Goal: Task Accomplishment & Management: Use online tool/utility

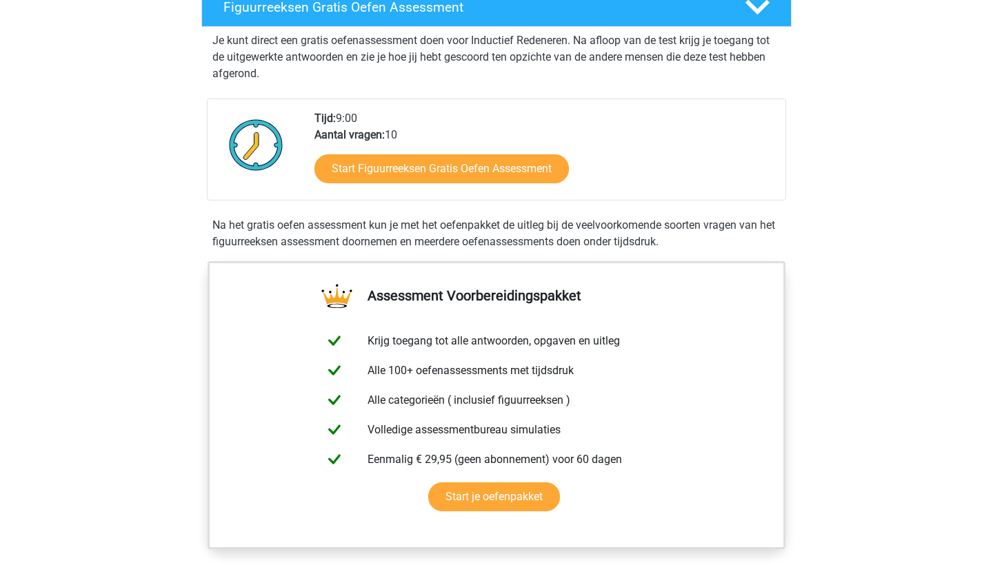
scroll to position [257, 0]
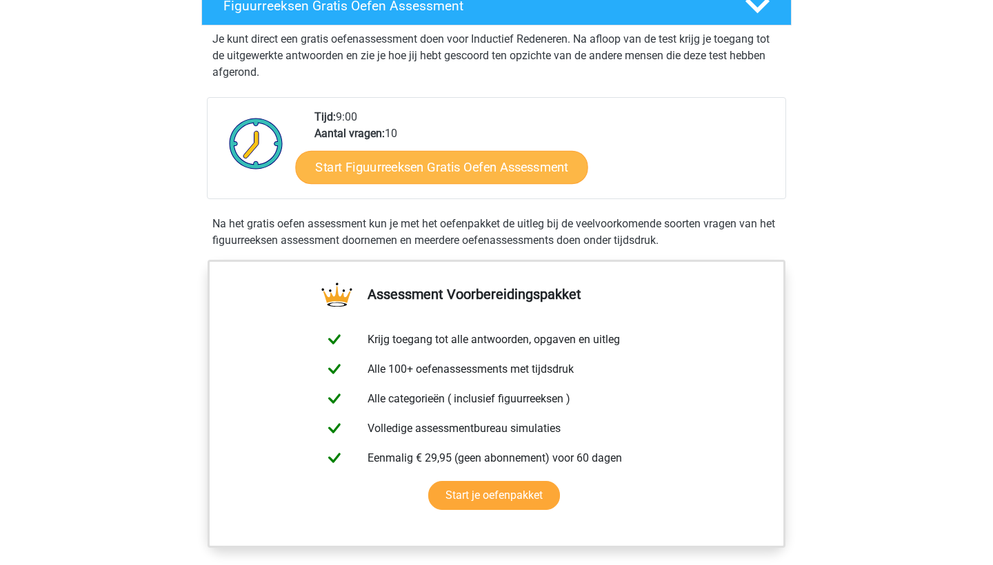
click at [423, 168] on link "Start Figuurreeksen Gratis Oefen Assessment" at bounding box center [442, 166] width 292 height 33
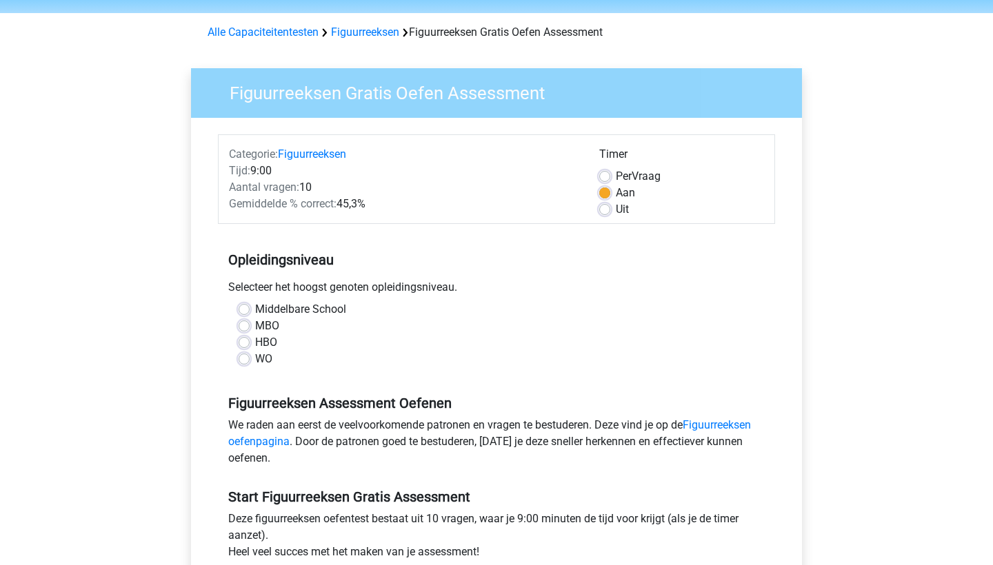
scroll to position [45, 0]
click at [255, 356] on label "WO" at bounding box center [263, 359] width 17 height 17
click at [245, 356] on input "WO" at bounding box center [244, 358] width 11 height 14
radio input "true"
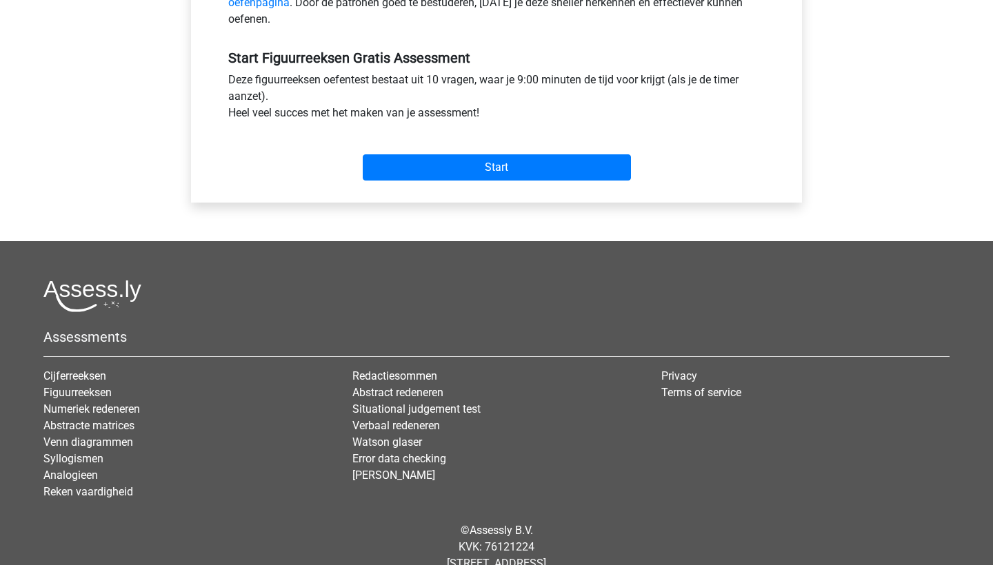
scroll to position [485, 0]
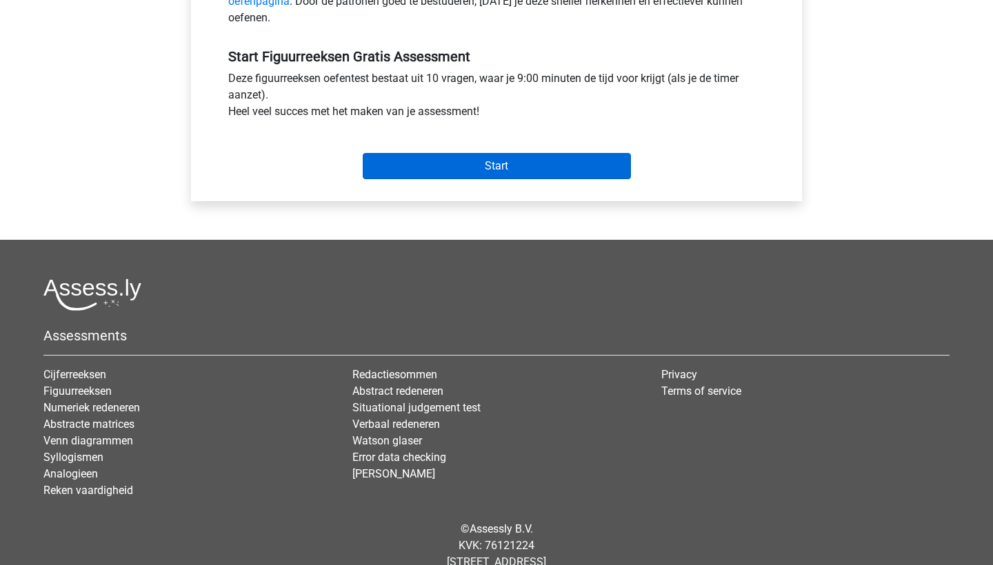
click at [515, 173] on input "Start" at bounding box center [497, 166] width 268 height 26
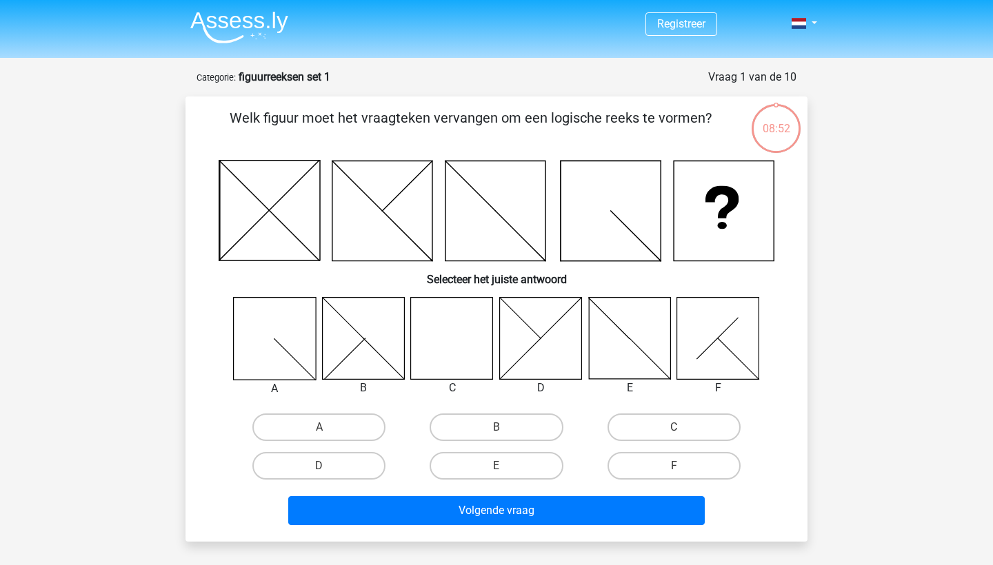
click at [469, 346] on icon at bounding box center [452, 338] width 82 height 82
click at [659, 434] on label "C" at bounding box center [673, 428] width 133 height 28
click at [674, 434] on input "C" at bounding box center [678, 431] width 9 height 9
radio input "true"
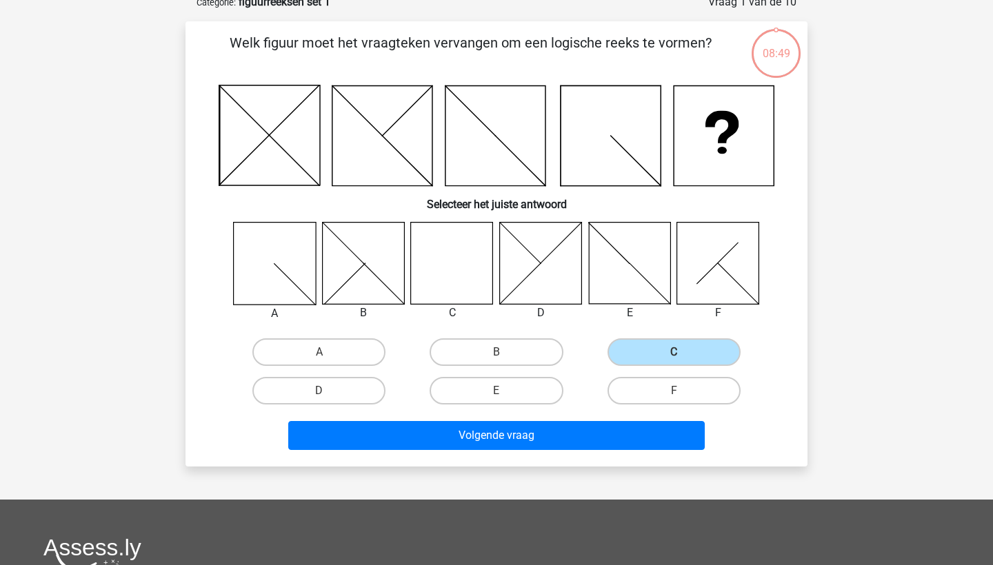
scroll to position [145, 0]
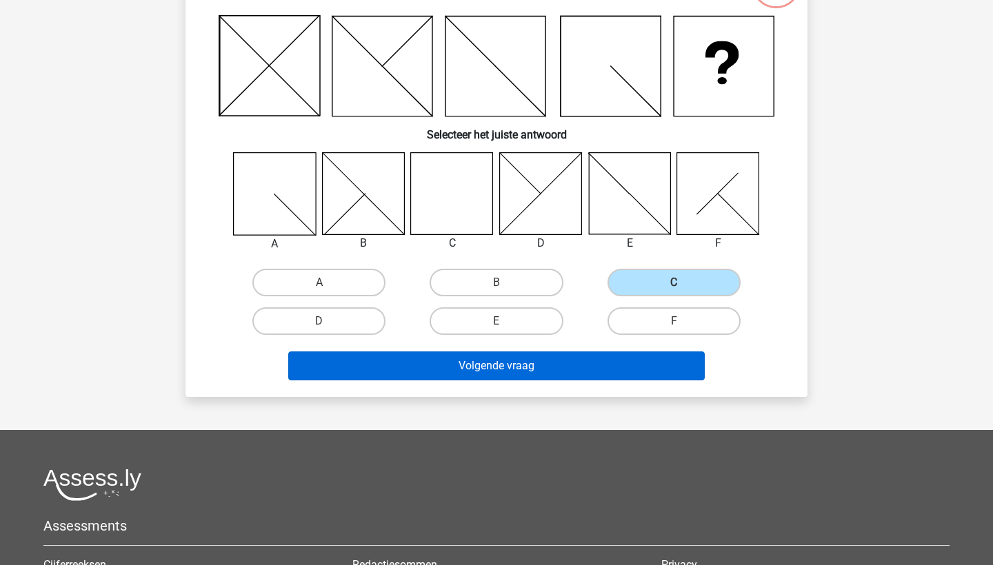
click at [516, 373] on button "Volgende vraag" at bounding box center [496, 366] width 417 height 29
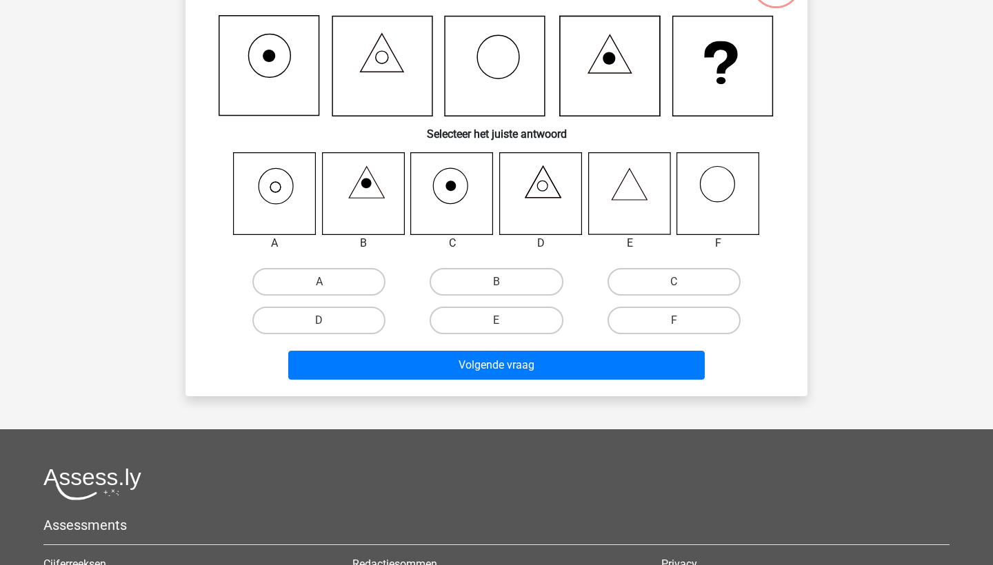
scroll to position [69, 0]
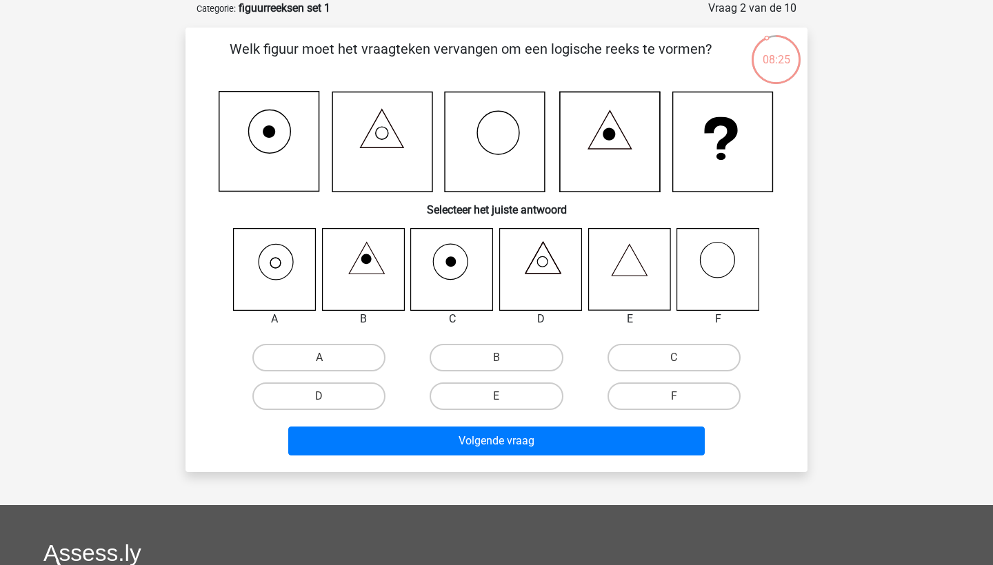
click at [272, 275] on icon at bounding box center [275, 269] width 82 height 82
click at [321, 362] on input "A" at bounding box center [323, 362] width 9 height 9
radio input "true"
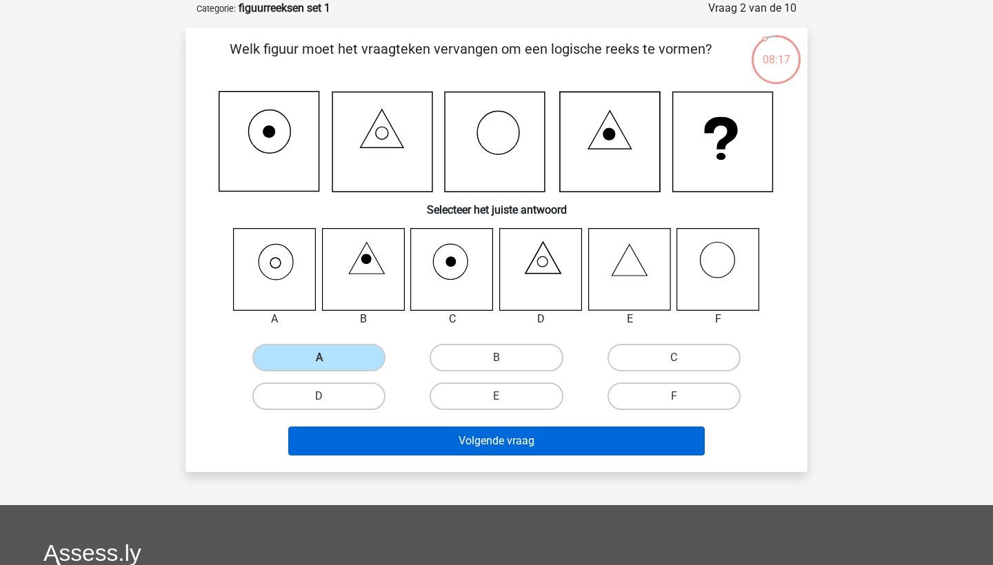
click at [494, 442] on button "Volgende vraag" at bounding box center [496, 441] width 417 height 29
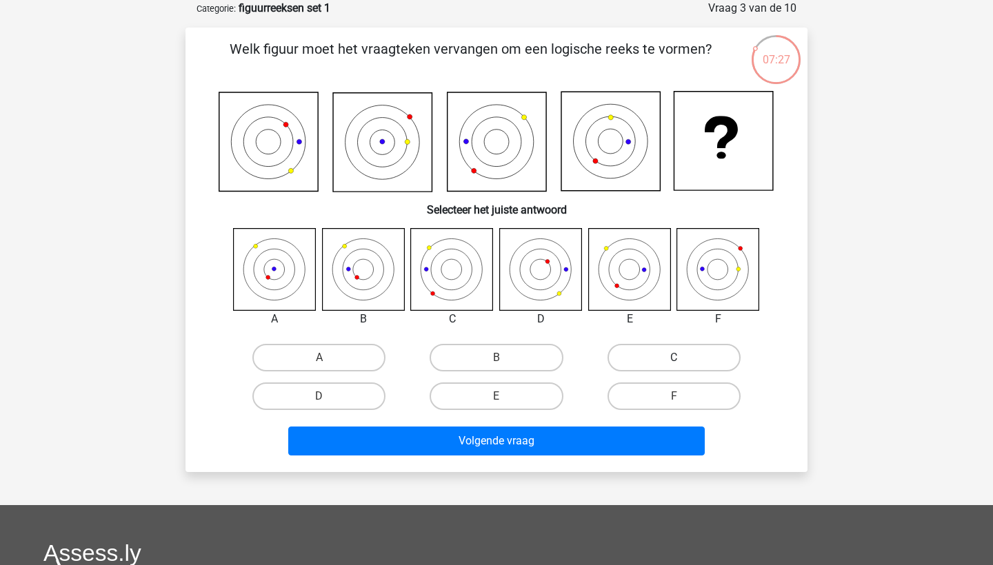
click at [673, 358] on label "C" at bounding box center [673, 358] width 133 height 28
click at [674, 358] on input "C" at bounding box center [678, 362] width 9 height 9
radio input "true"
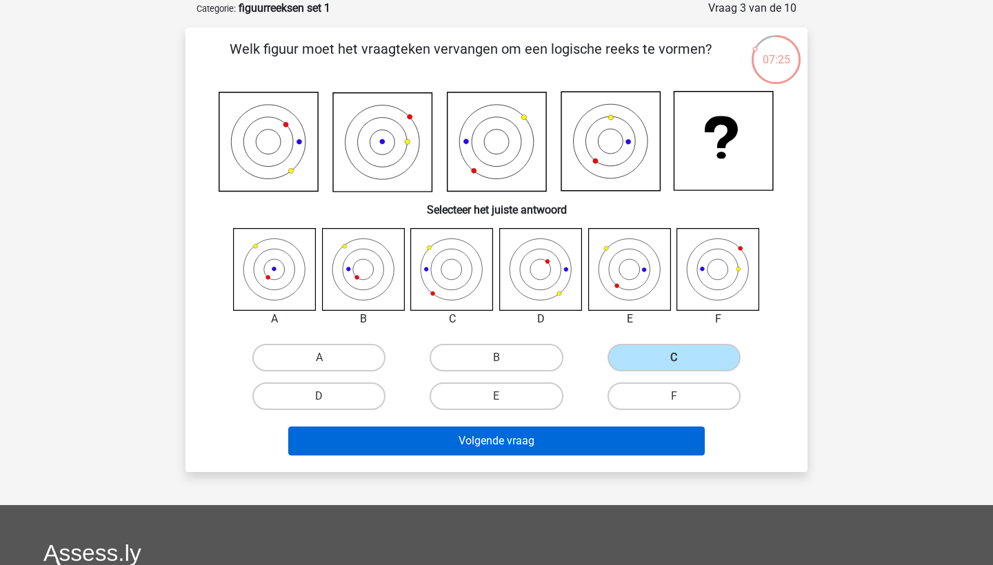
click at [627, 434] on button "Volgende vraag" at bounding box center [496, 441] width 417 height 29
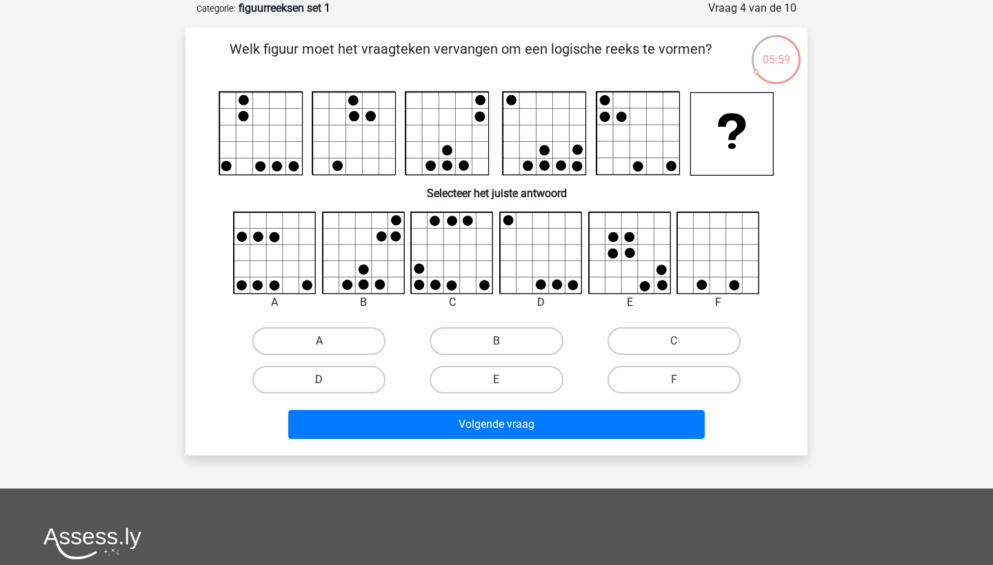
click at [316, 339] on label "A" at bounding box center [318, 341] width 133 height 28
click at [319, 341] on input "A" at bounding box center [323, 345] width 9 height 9
radio input "true"
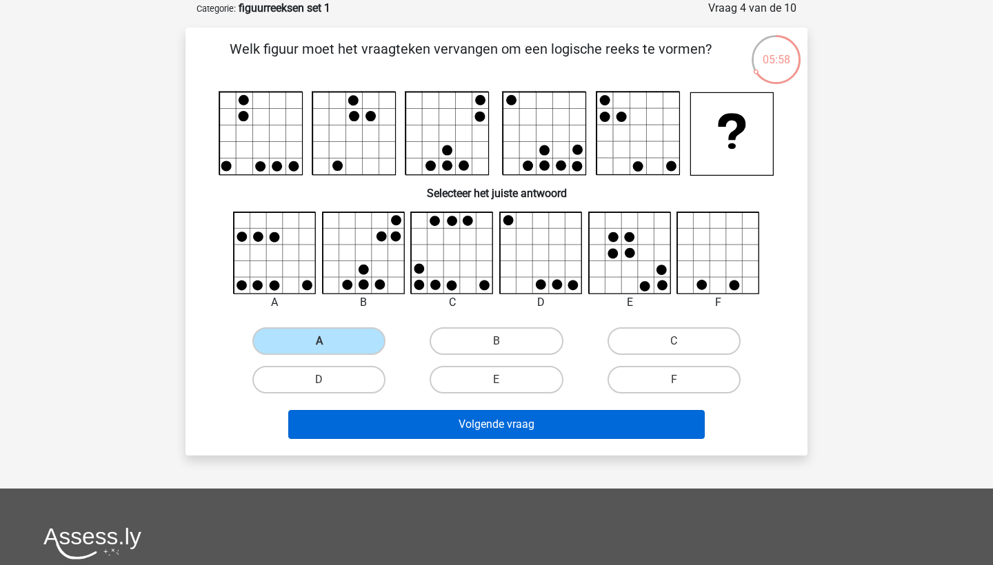
click at [505, 419] on button "Volgende vraag" at bounding box center [496, 424] width 417 height 29
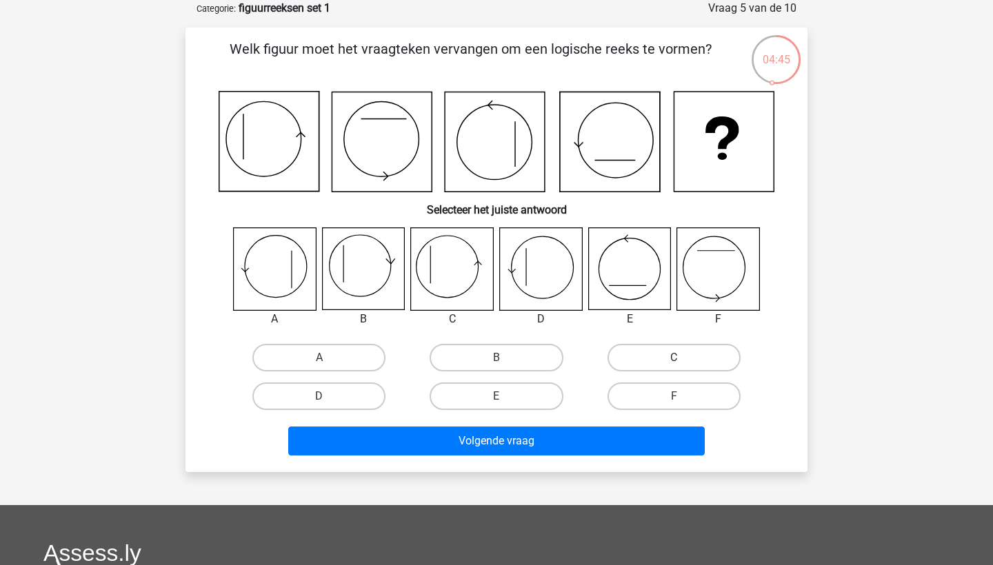
click at [669, 355] on label "C" at bounding box center [673, 358] width 133 height 28
click at [674, 358] on input "C" at bounding box center [678, 362] width 9 height 9
radio input "true"
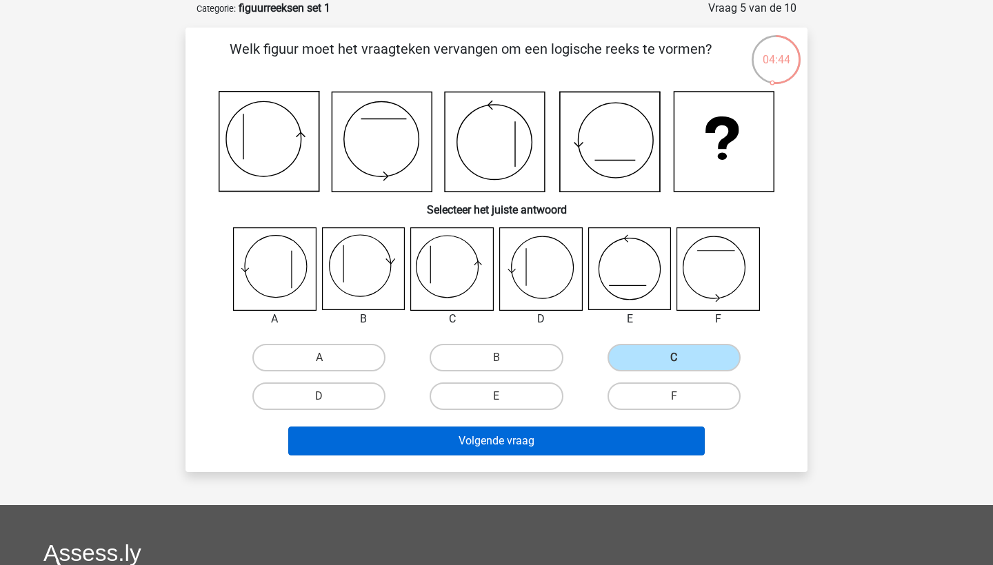
click at [561, 441] on button "Volgende vraag" at bounding box center [496, 441] width 417 height 29
